Goal: Information Seeking & Learning: Check status

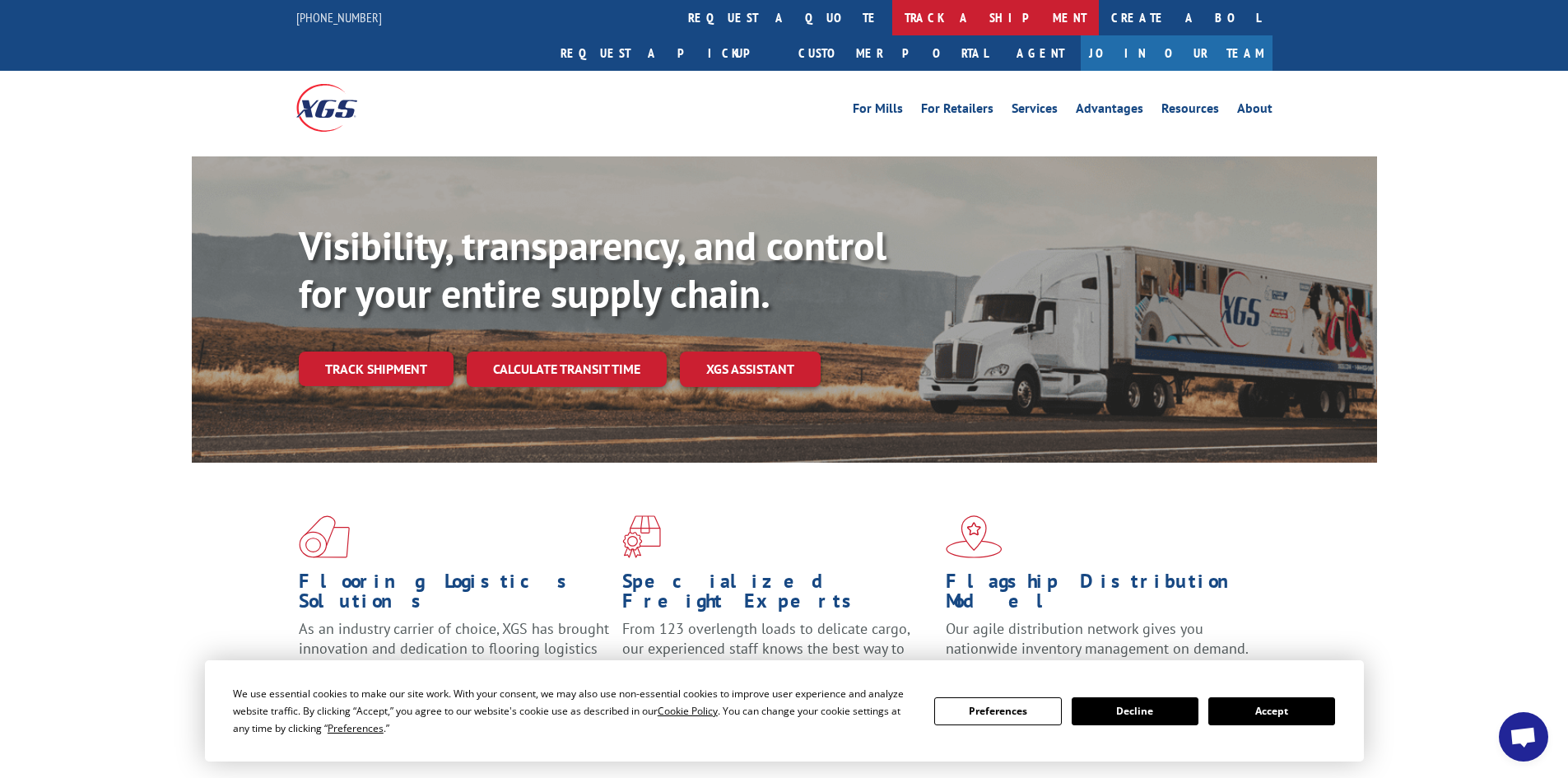
click at [893, 13] on link "track a shipment" at bounding box center [995, 17] width 206 height 35
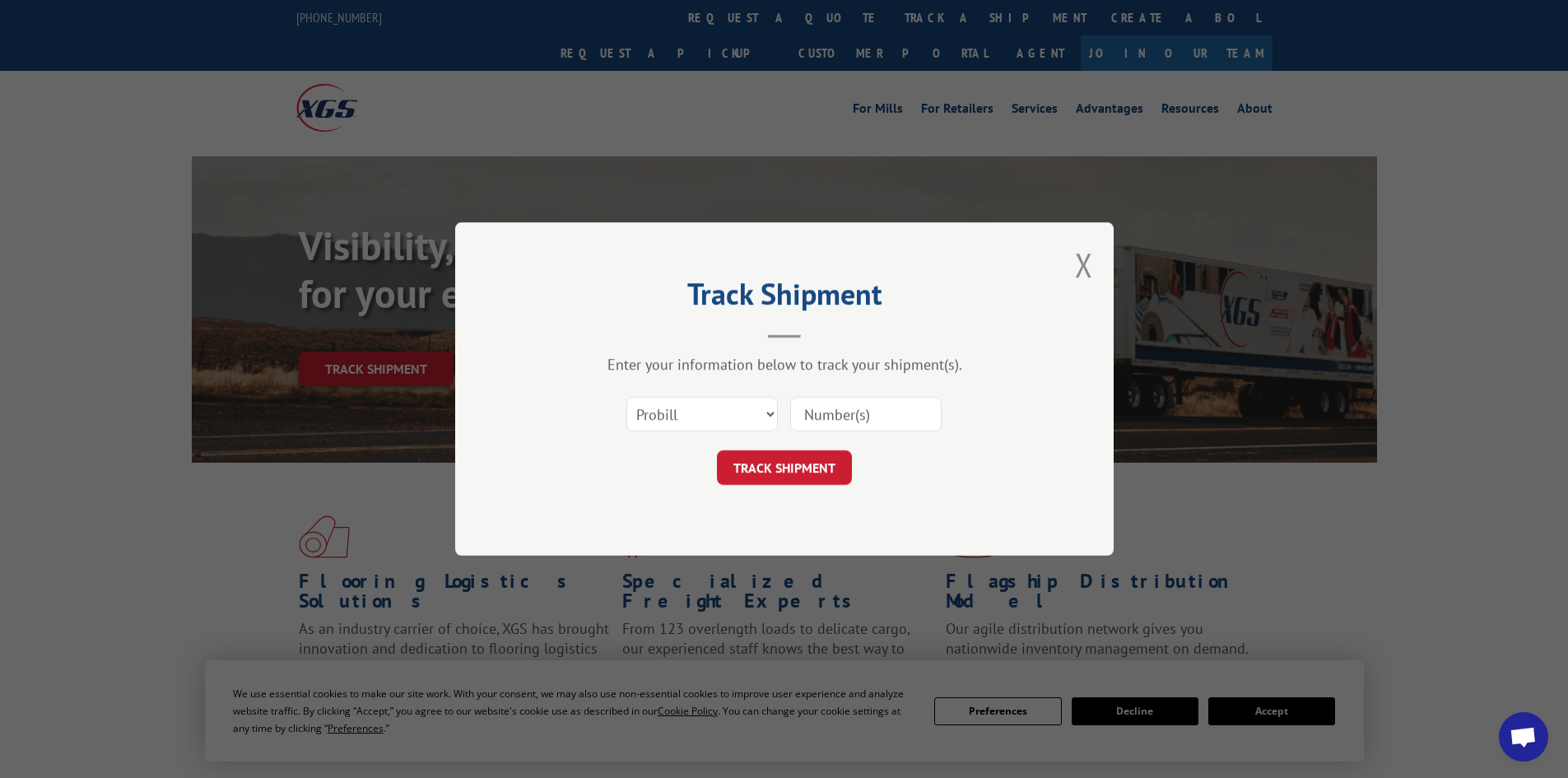
click at [810, 412] on input at bounding box center [866, 414] width 151 height 34
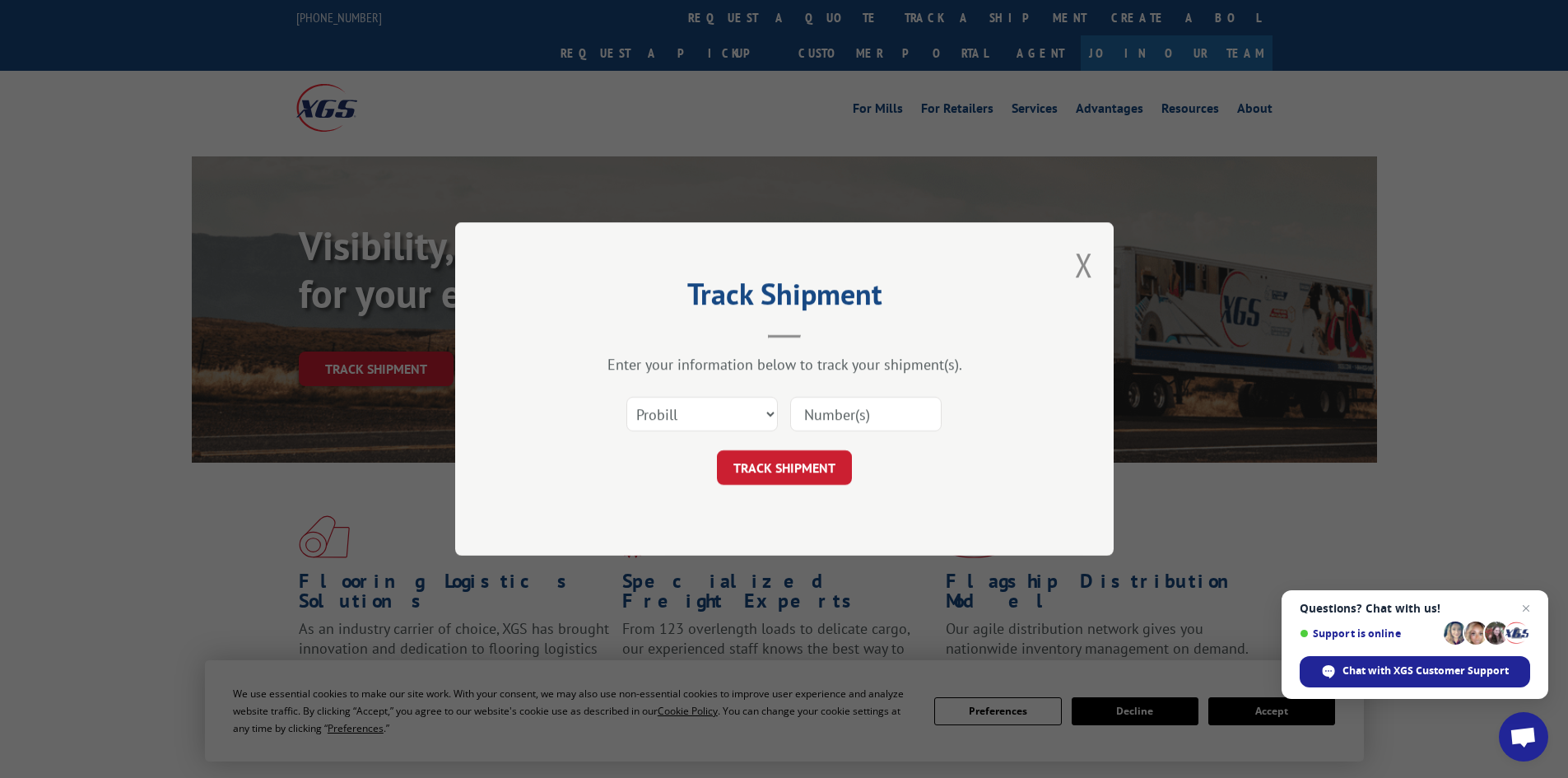
paste input "17355038"
type input "17355038"
click at [784, 458] on button "TRACK SHIPMENT" at bounding box center [784, 467] width 135 height 34
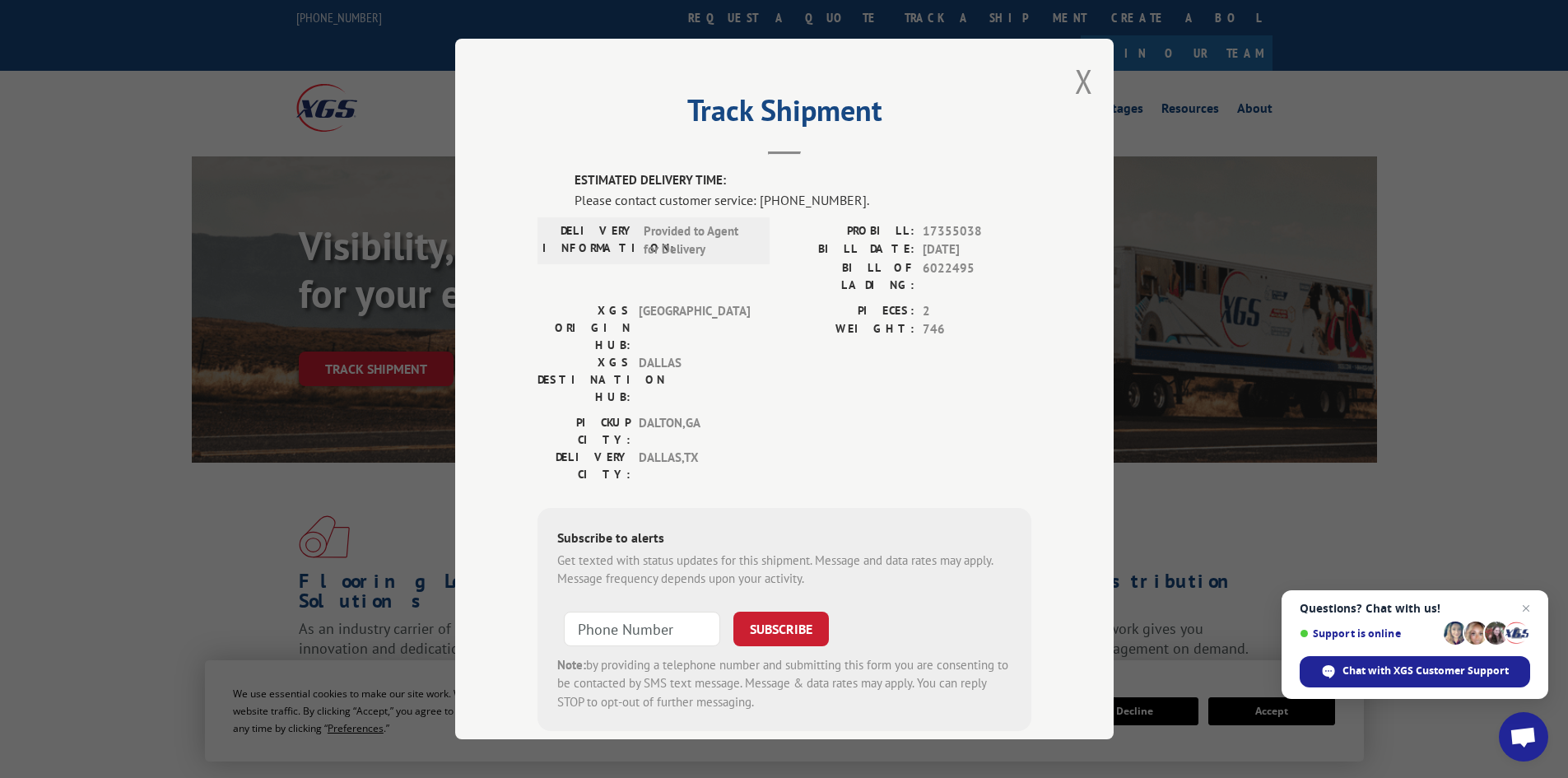
drag, startPoint x: 568, startPoint y: 177, endPoint x: 985, endPoint y: 243, distance: 422.2
click at [985, 243] on div "ESTIMATED DELIVERY TIME: Please contact customer service: [PHONE_NUMBER]. DELIV…" at bounding box center [784, 451] width 494 height 560
copy div "ESTIMATED DELIVERY TIME: Please contact customer service: [PHONE_NUMBER]. DELIV…"
click at [1029, 341] on div "Track Shipment ESTIMATED DELIVERY TIME: Please contact customer service: [PHONE…" at bounding box center [784, 389] width 658 height 701
drag, startPoint x: 566, startPoint y: 177, endPoint x: 1008, endPoint y: 255, distance: 448.8
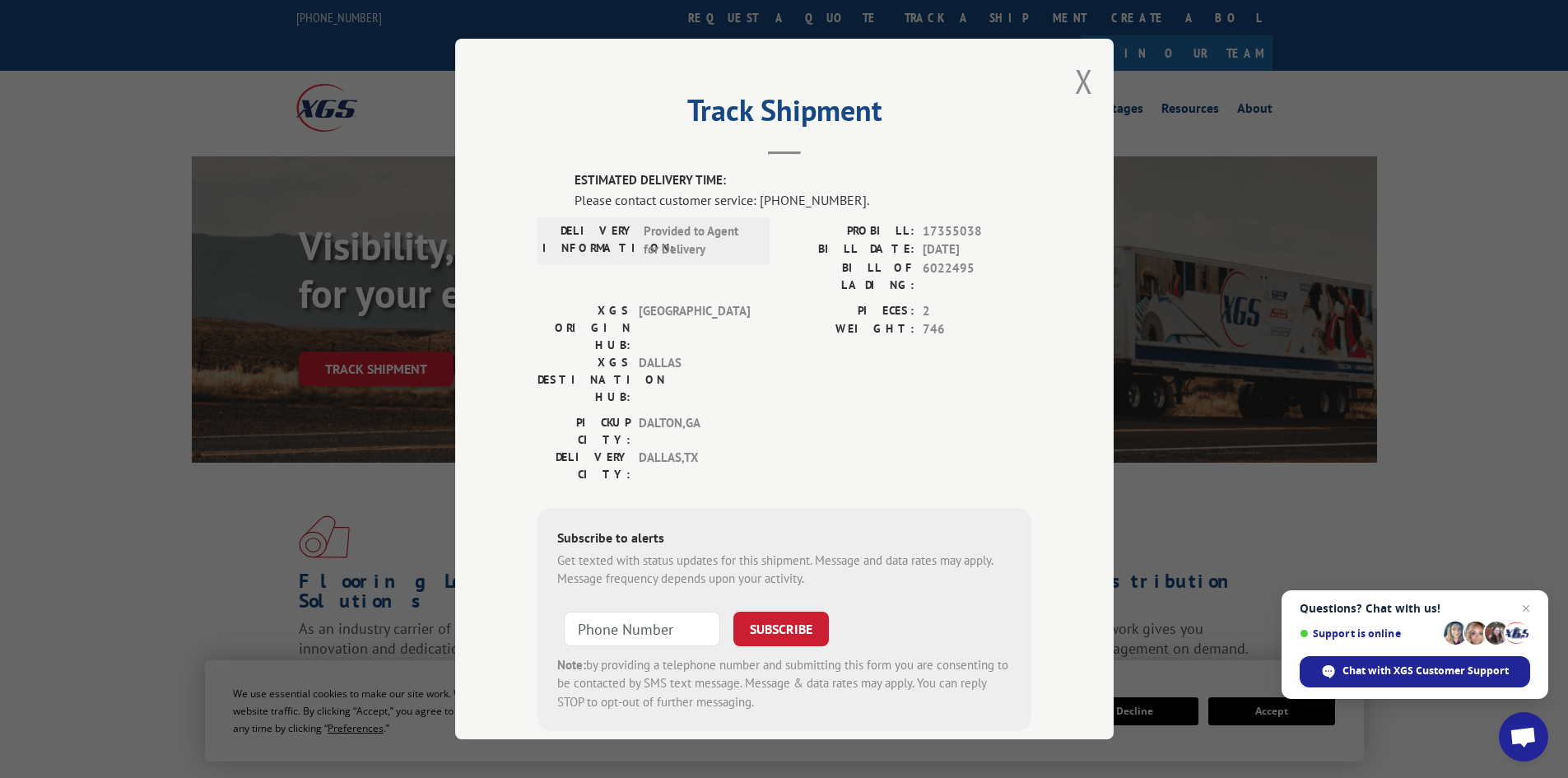
click at [1008, 255] on div "ESTIMATED DELIVERY TIME: Please contact customer service: [PHONE_NUMBER]. DELIV…" at bounding box center [784, 451] width 494 height 560
copy div "ESTIMATED DELIVERY TIME: Please contact customer service: [PHONE_NUMBER]. DELIV…"
click at [999, 150] on header "Track Shipment" at bounding box center [784, 127] width 494 height 56
click at [1077, 81] on button "Close modal" at bounding box center [1084, 81] width 18 height 43
